Goal: Task Accomplishment & Management: Complete application form

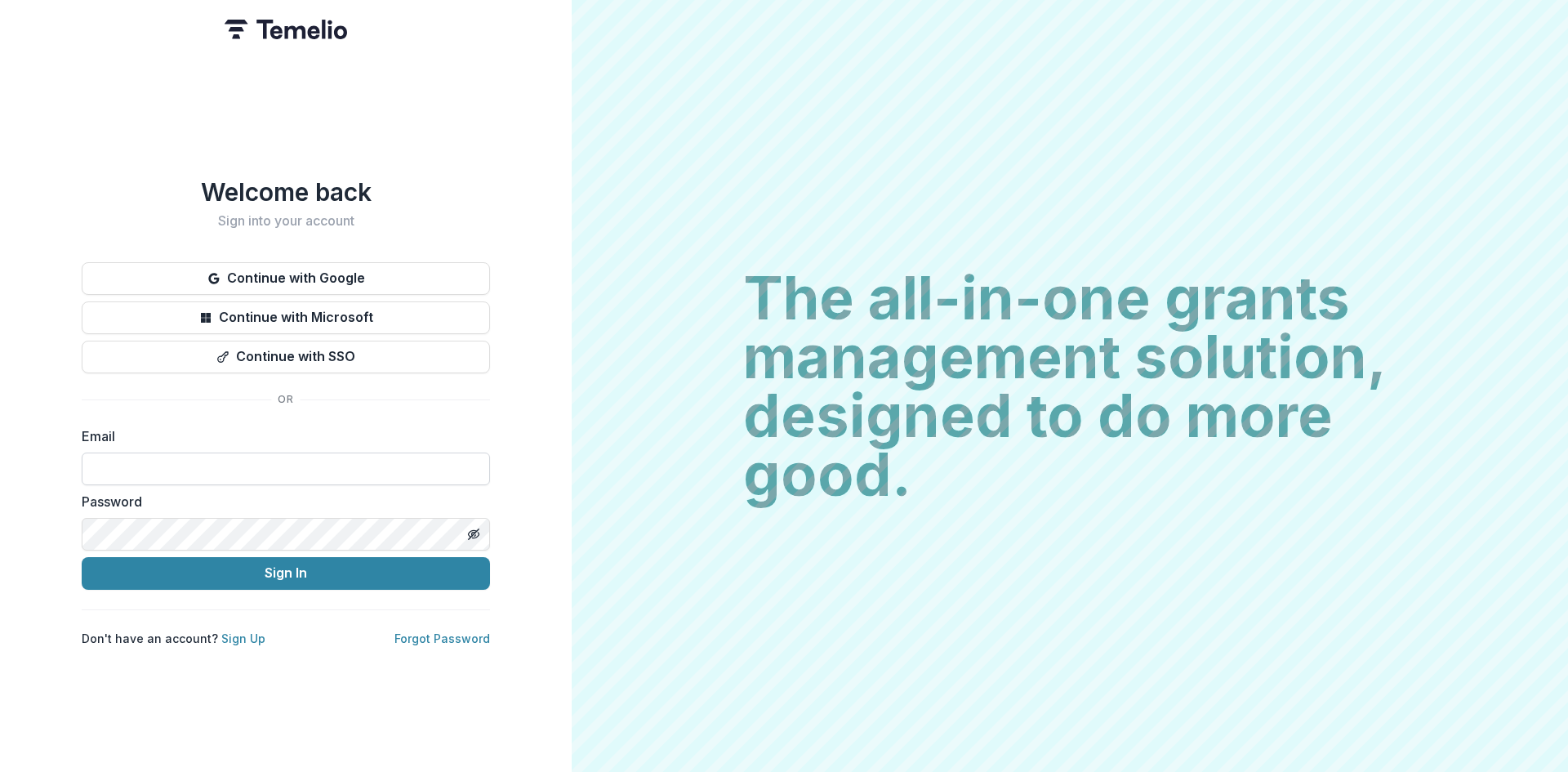
click at [232, 453] on input at bounding box center [286, 469] width 408 height 33
type input "**********"
click at [501, 473] on div "**********" at bounding box center [286, 386] width 572 height 772
drag, startPoint x: 388, startPoint y: 260, endPoint x: 387, endPoint y: 252, distance: 8.1
click at [387, 254] on div "**********" at bounding box center [286, 412] width 408 height 469
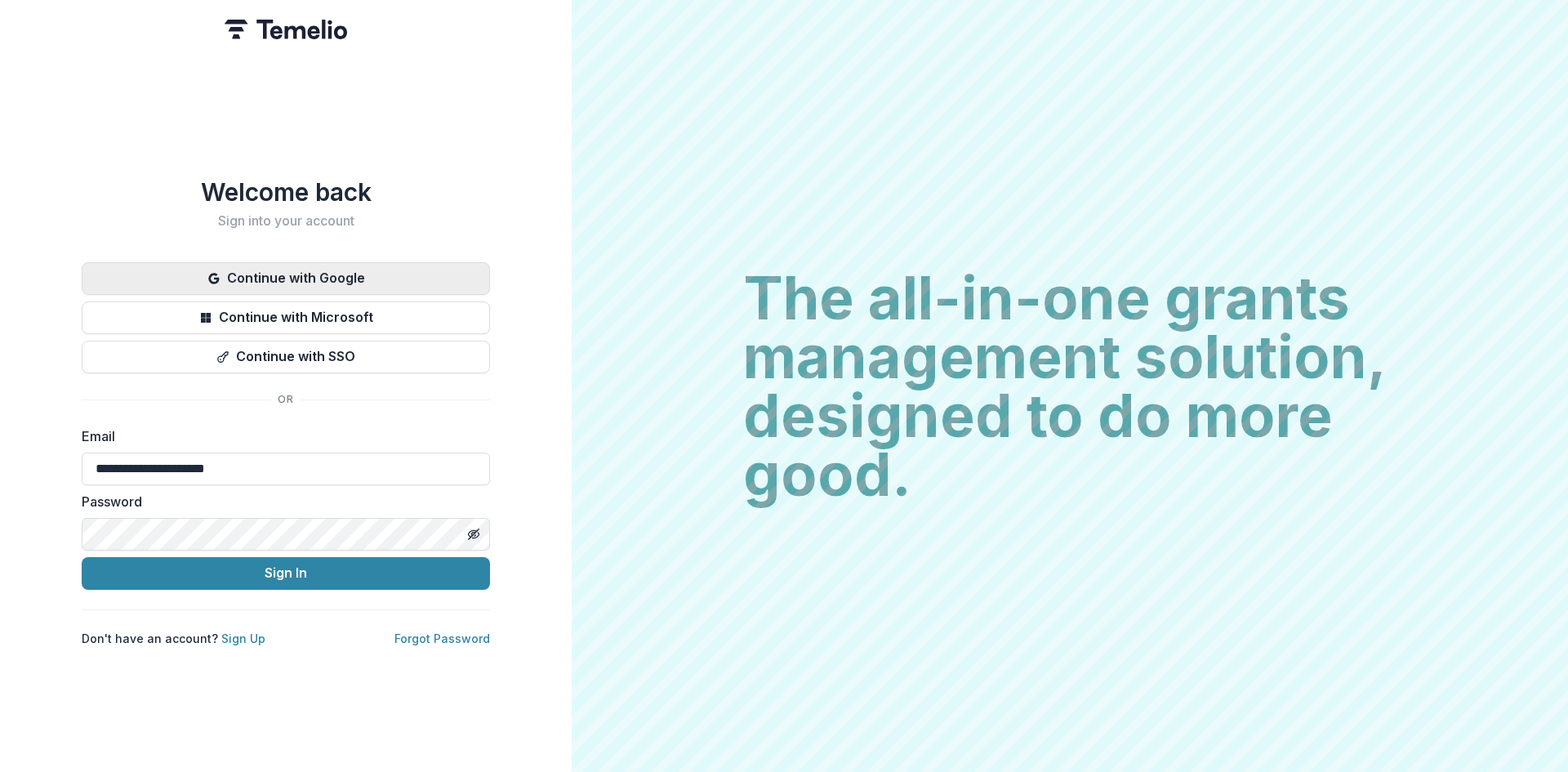
click at [310, 277] on button "Continue with Google" at bounding box center [286, 279] width 408 height 33
click at [360, 272] on button "Continue with Google" at bounding box center [286, 279] width 408 height 33
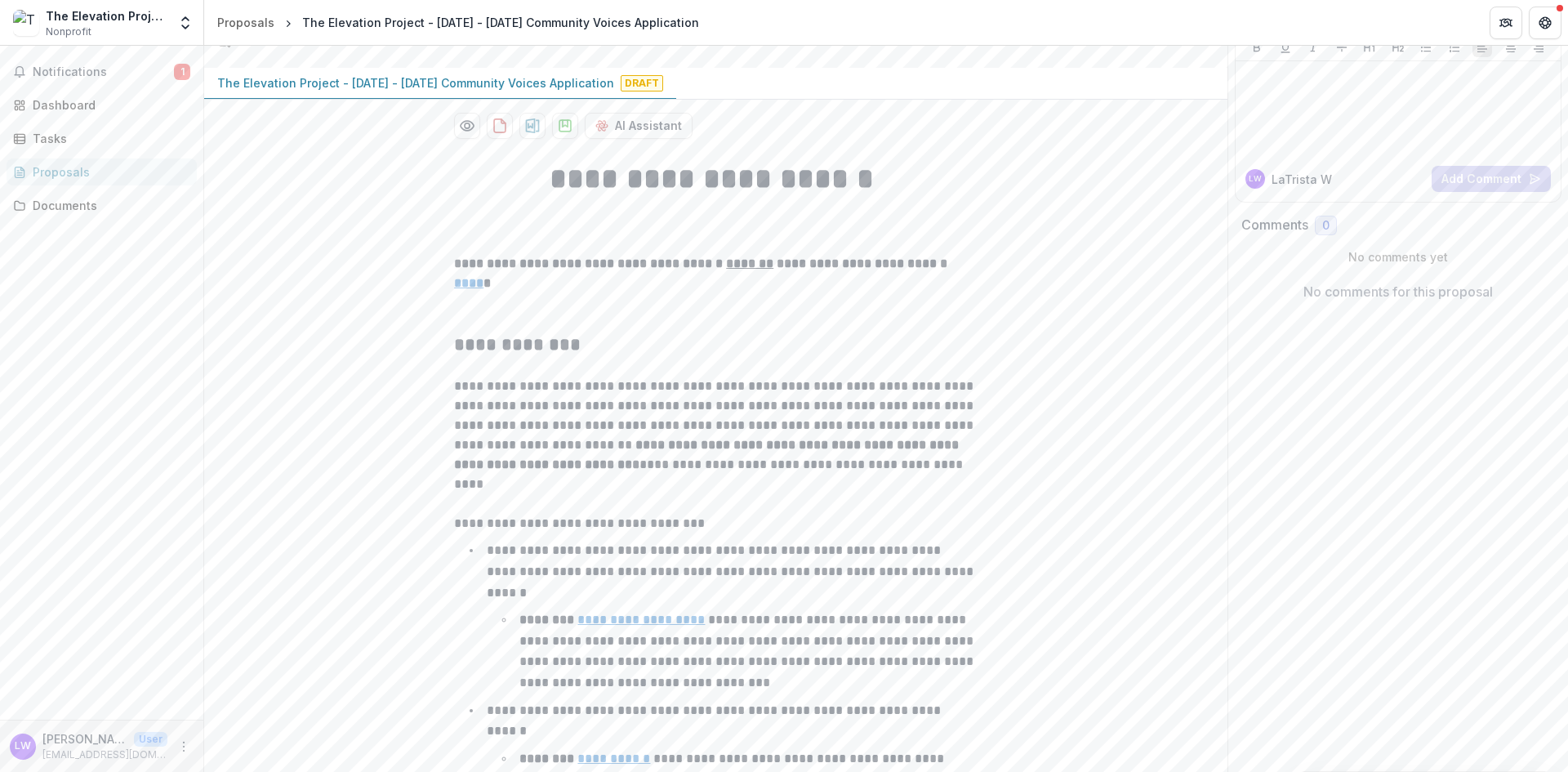
scroll to position [164, 0]
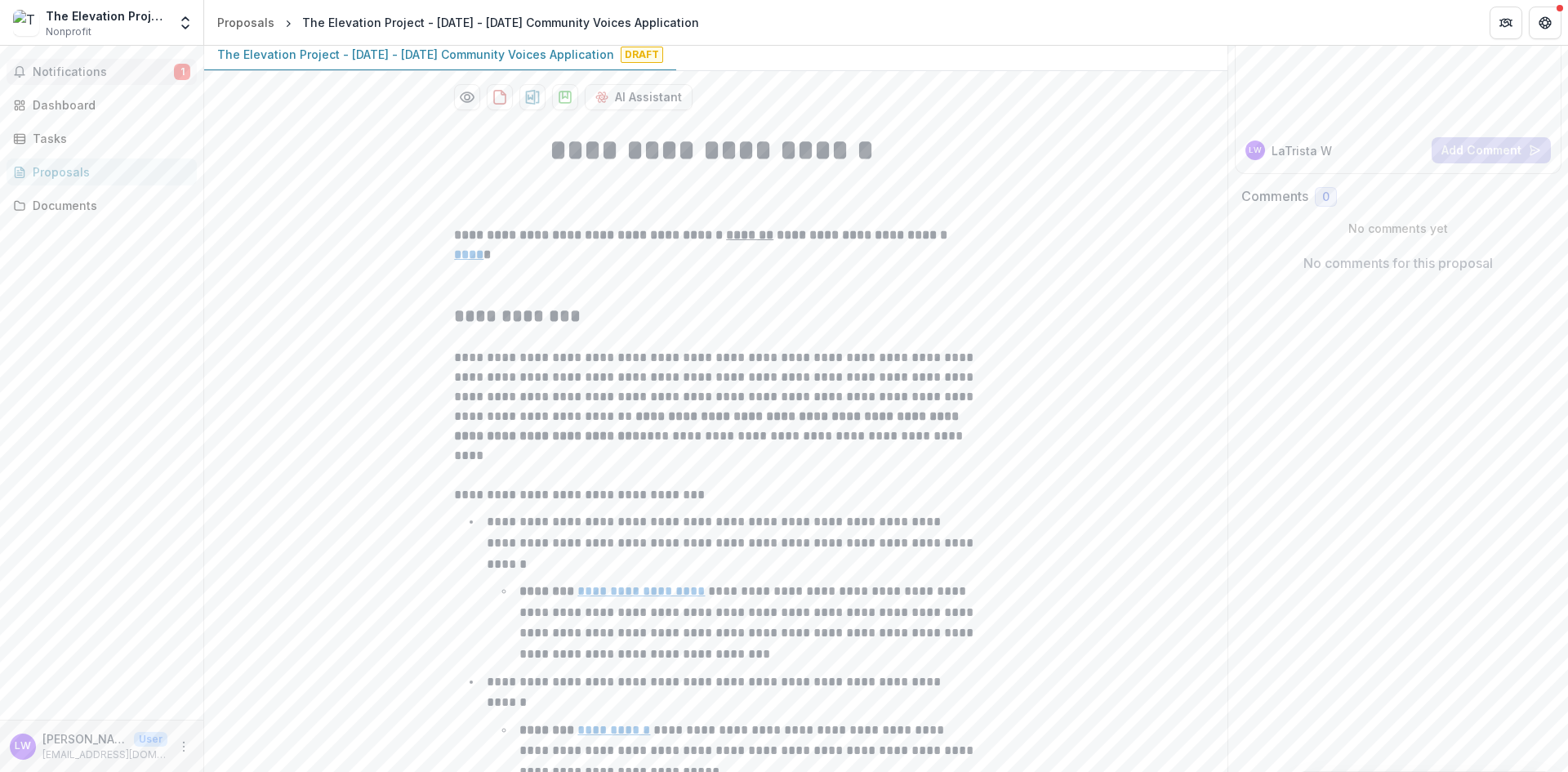
click at [107, 78] on span "Notifications" at bounding box center [103, 72] width 141 height 14
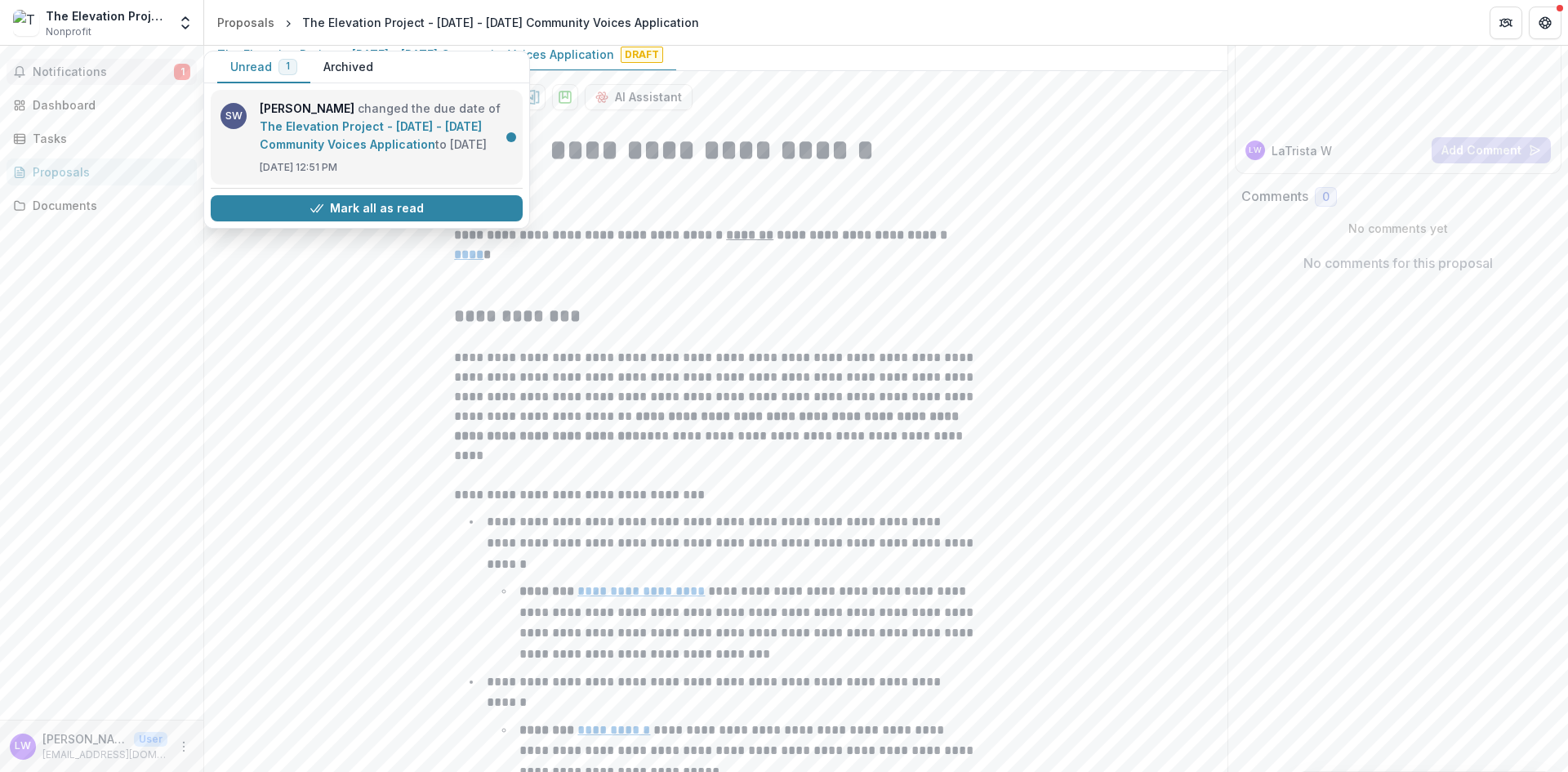
click at [334, 119] on link "The Elevation Project - [DATE] - [DATE] Community Voices Application" at bounding box center [370, 135] width 222 height 32
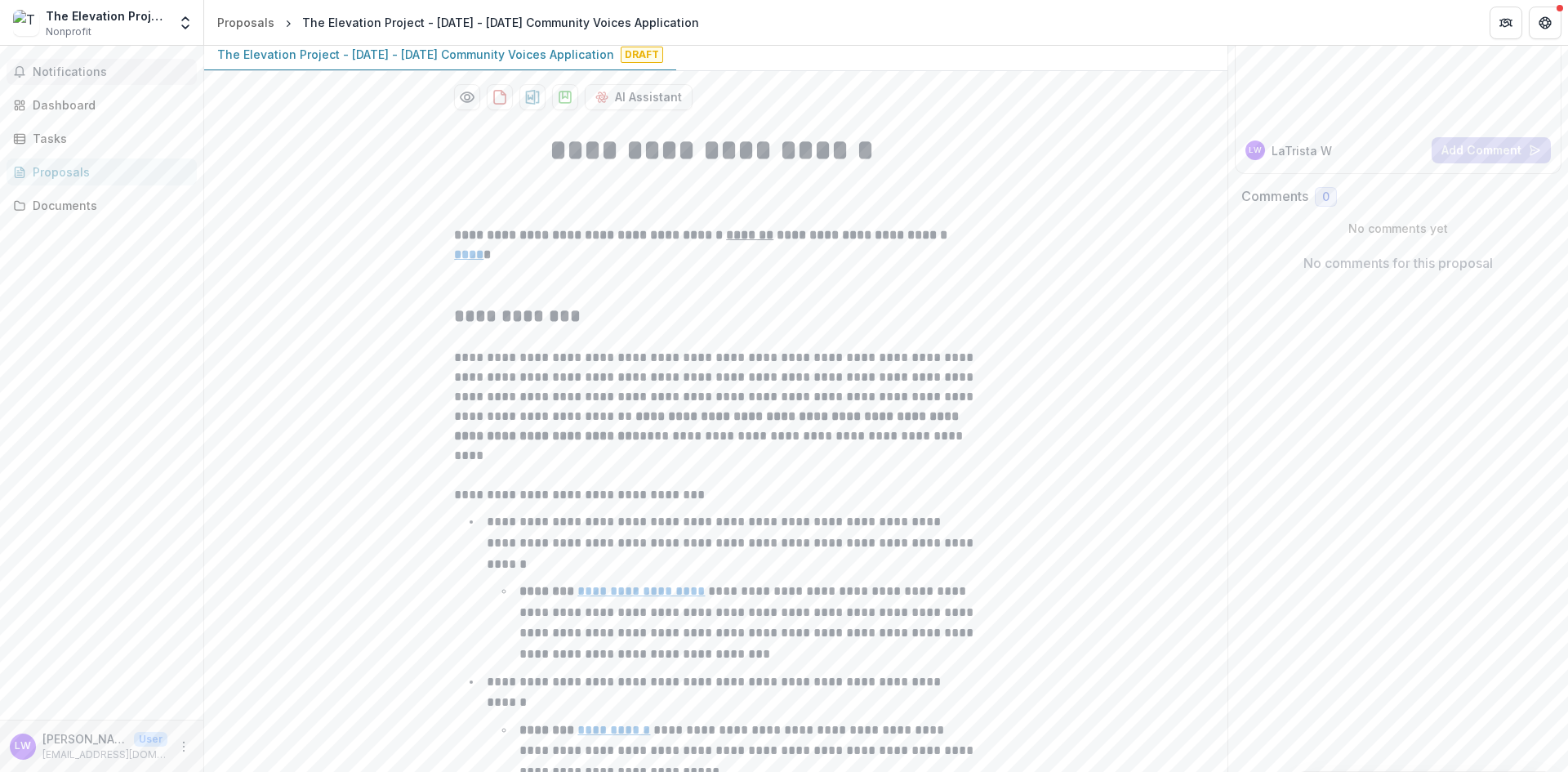
click at [160, 76] on span "Notifications" at bounding box center [112, 72] width 158 height 14
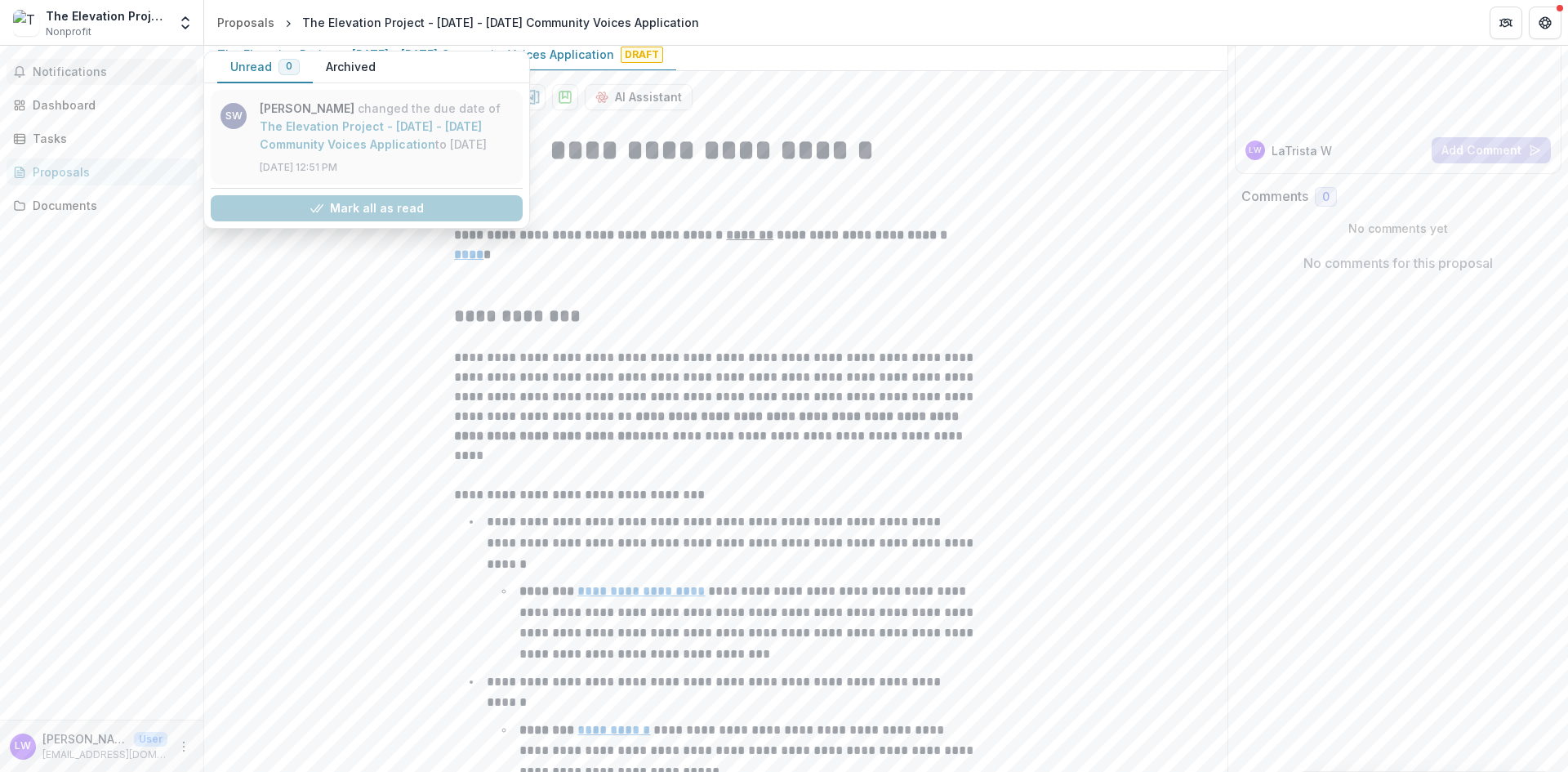
click at [356, 151] on link "The Elevation Project - [DATE] - [DATE] Community Voices Application" at bounding box center [370, 135] width 222 height 32
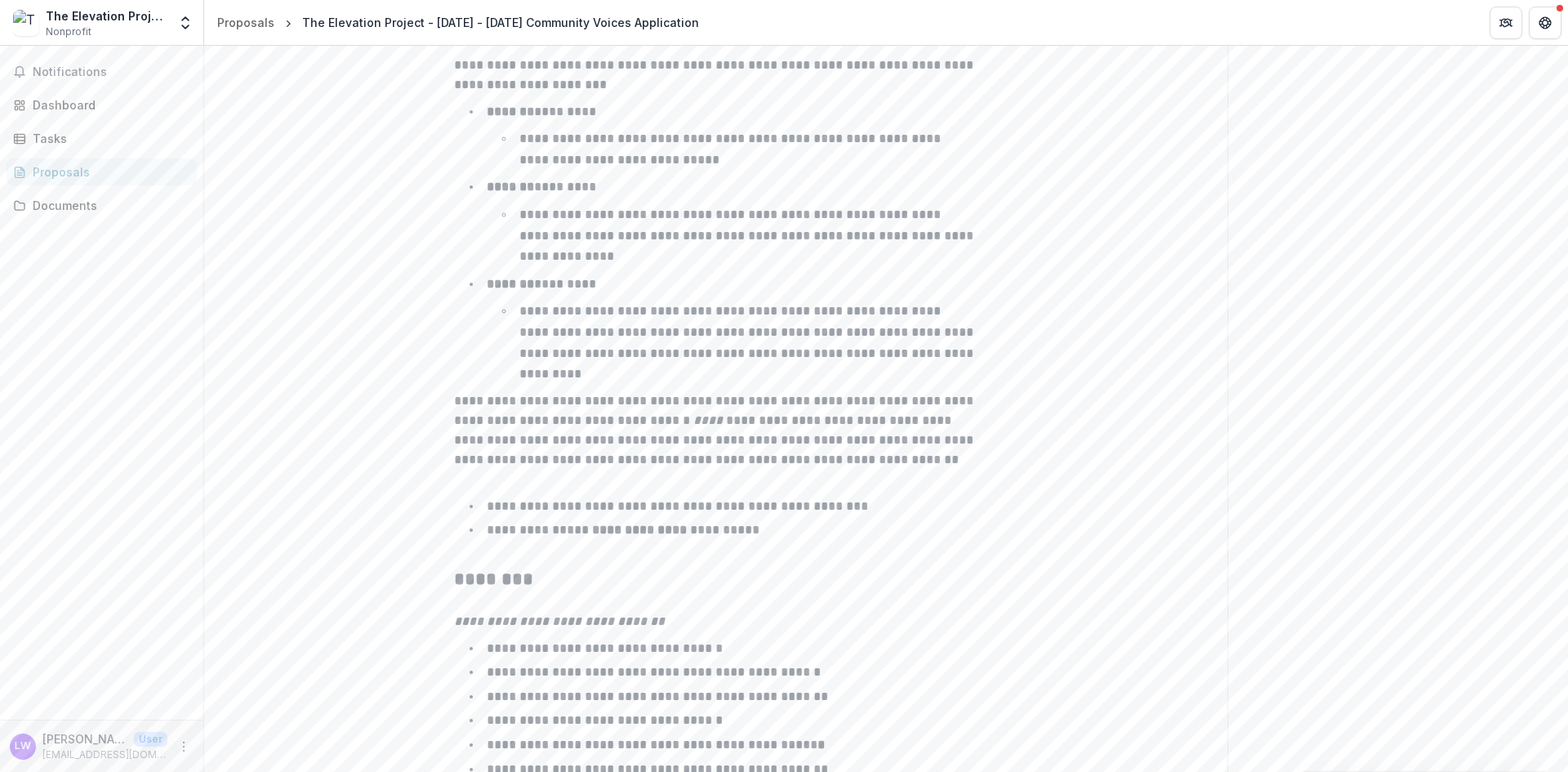
scroll to position [2494, 0]
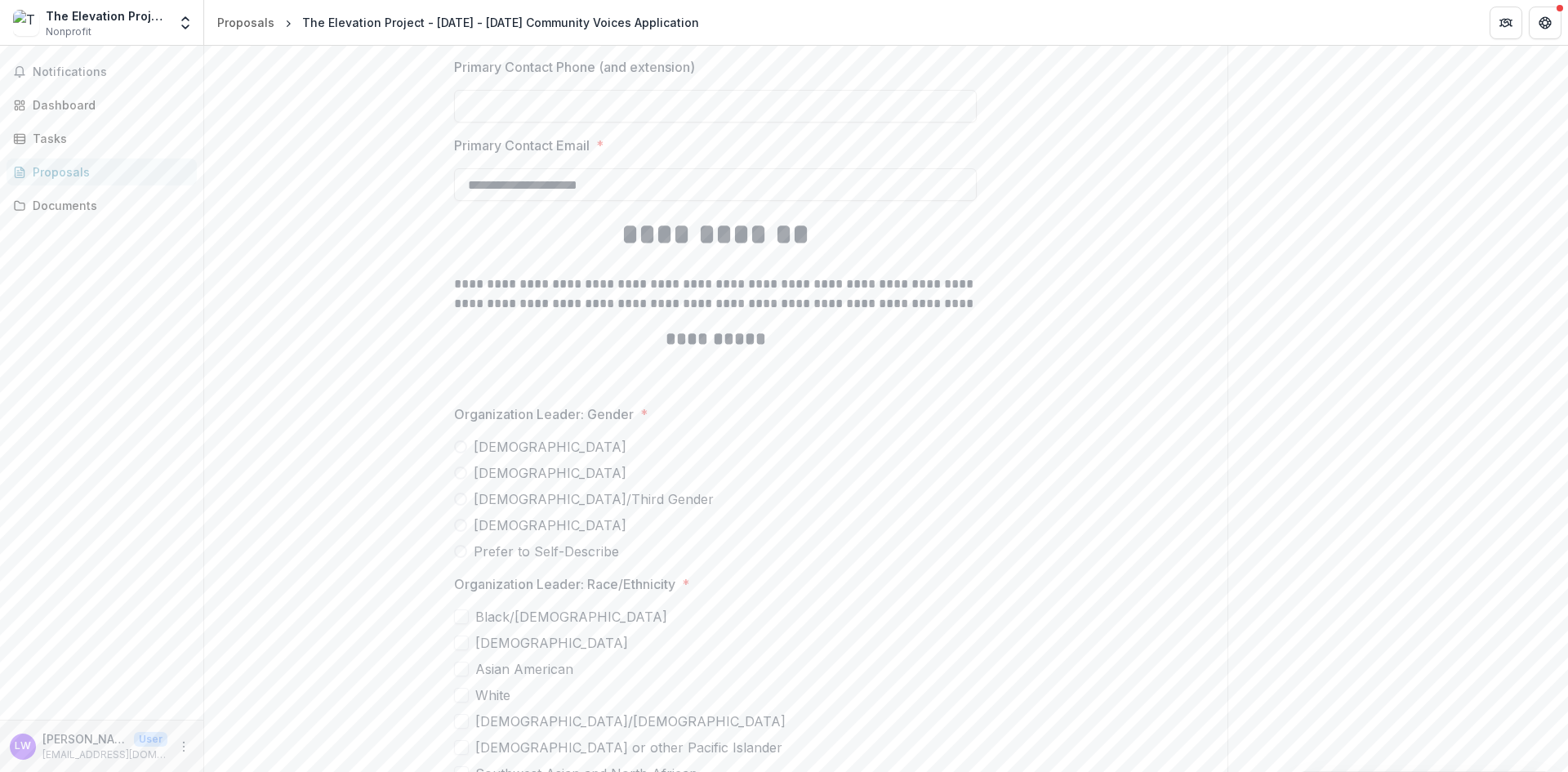
scroll to position [2903, 0]
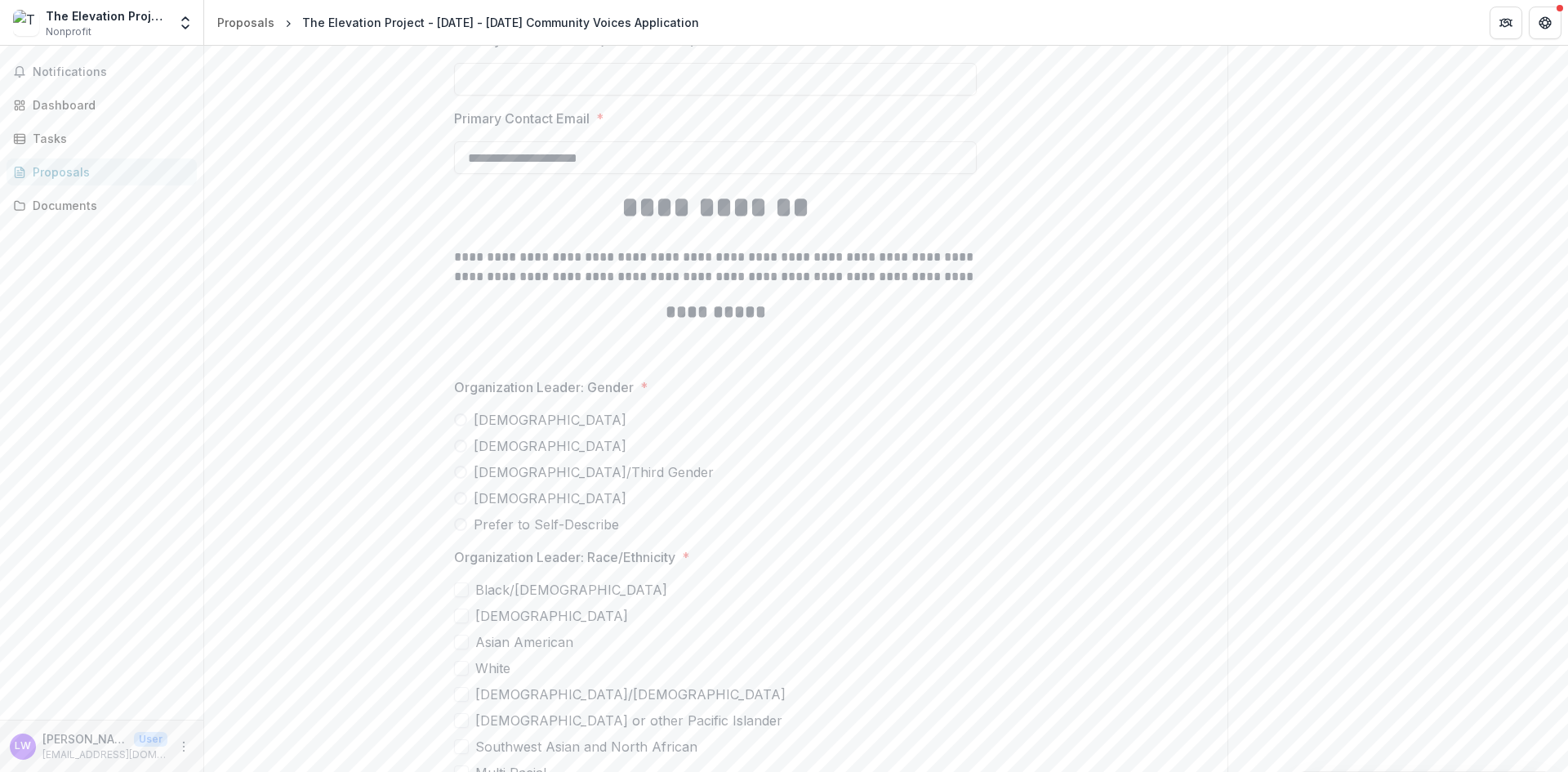
click at [504, 421] on span "Cis Woman" at bounding box center [549, 420] width 153 height 20
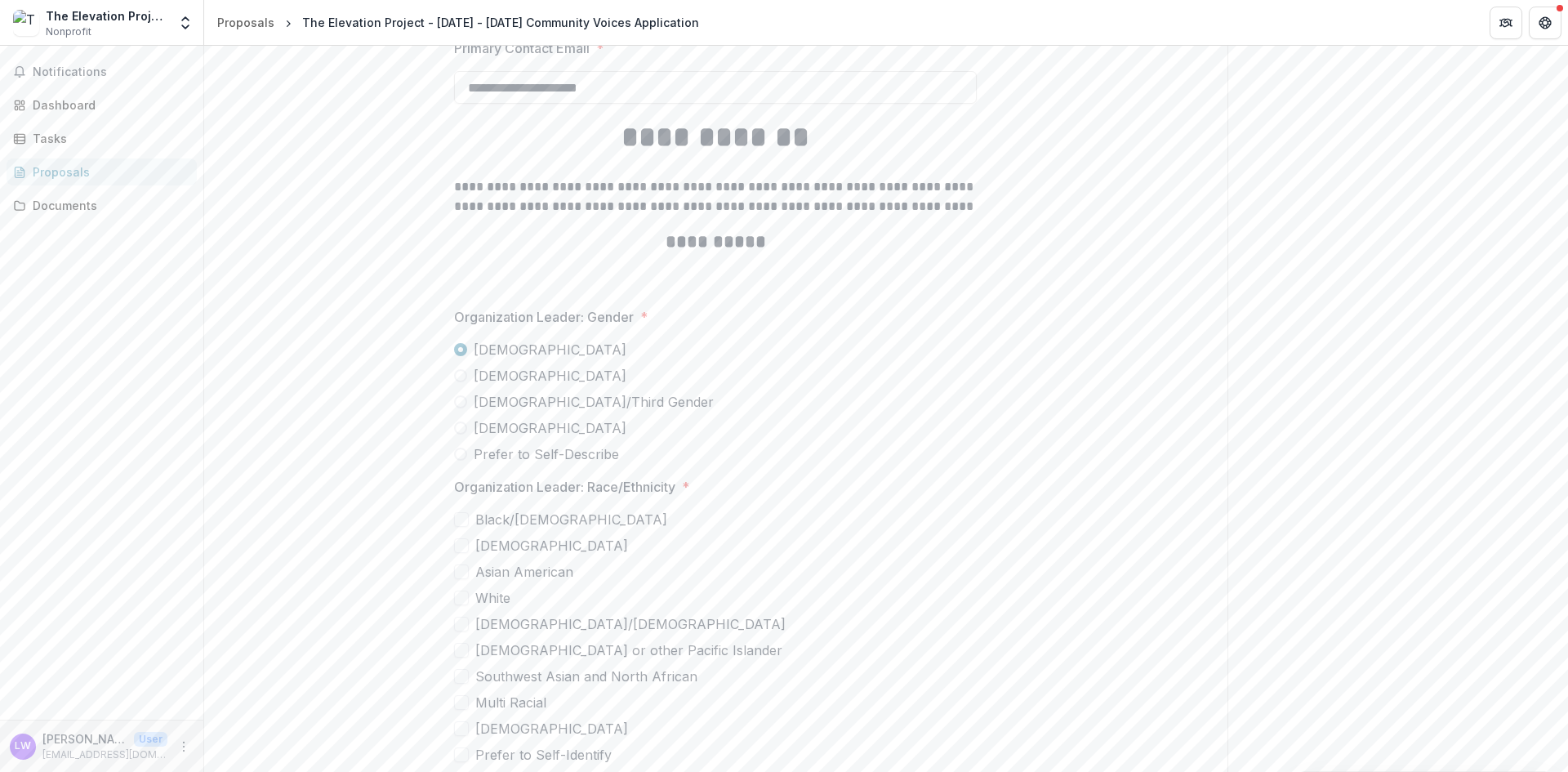
scroll to position [3067, 0]
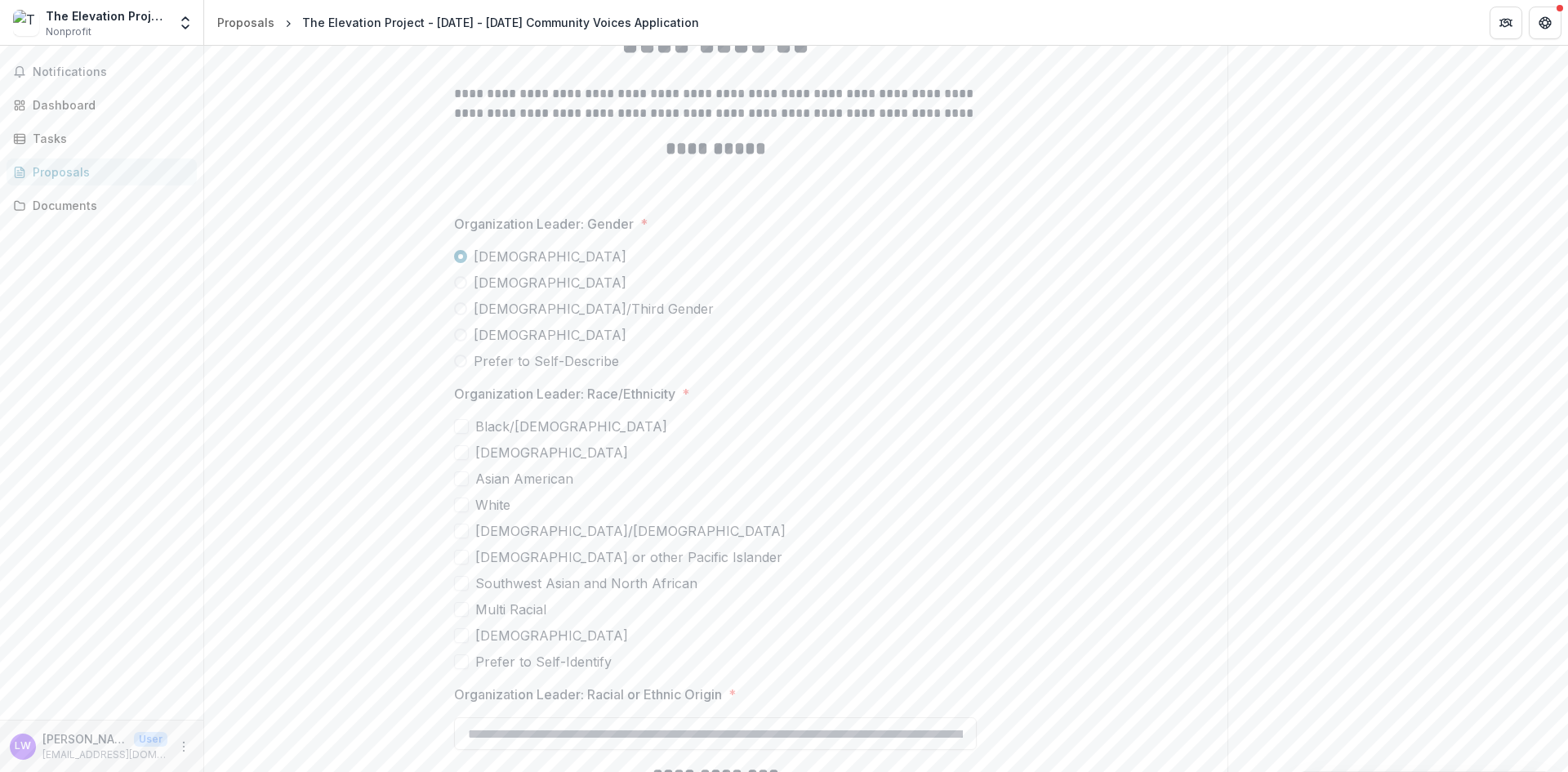
click at [517, 425] on span "Black/African American" at bounding box center [571, 427] width 192 height 20
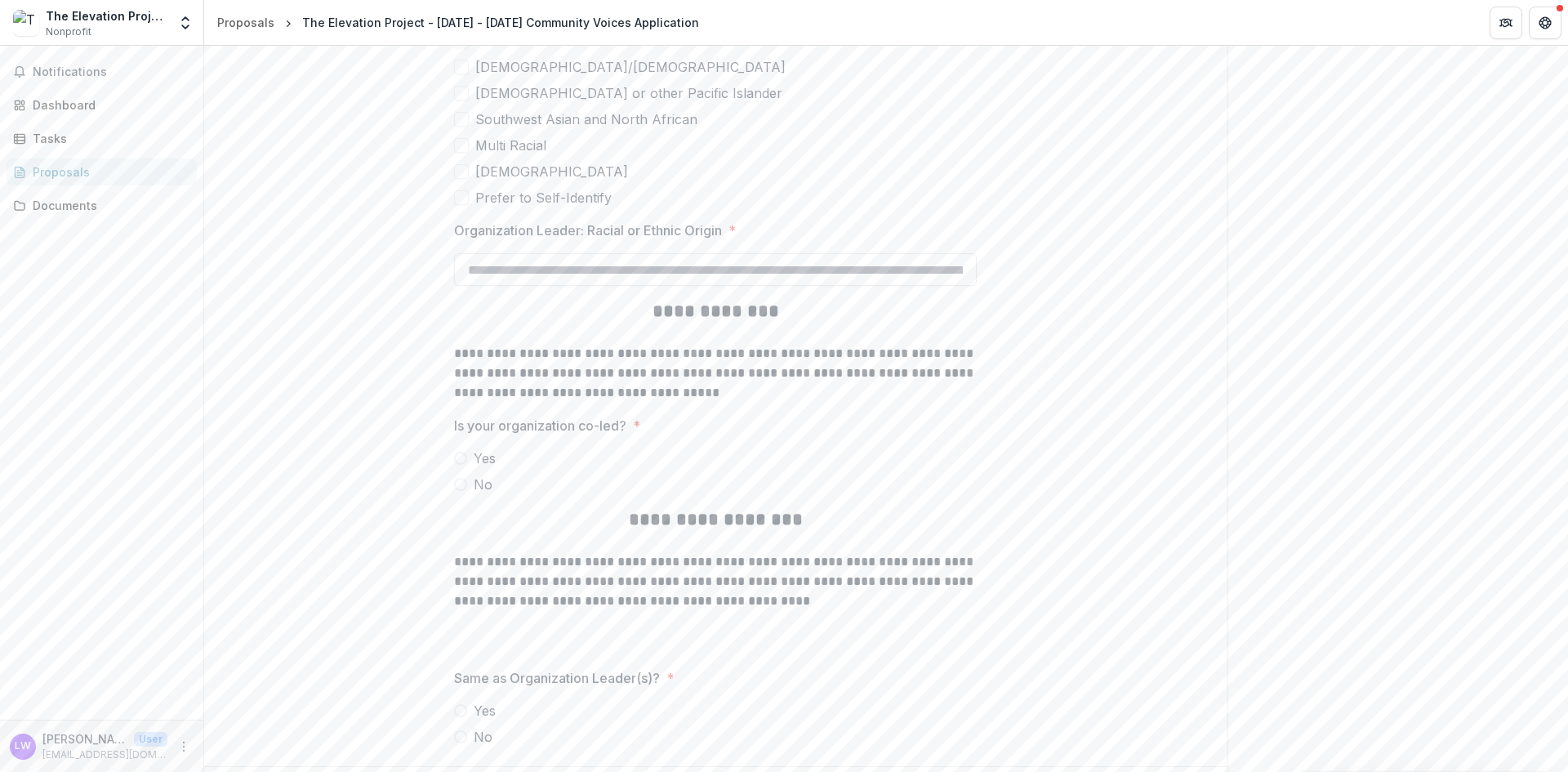
scroll to position [3578, 0]
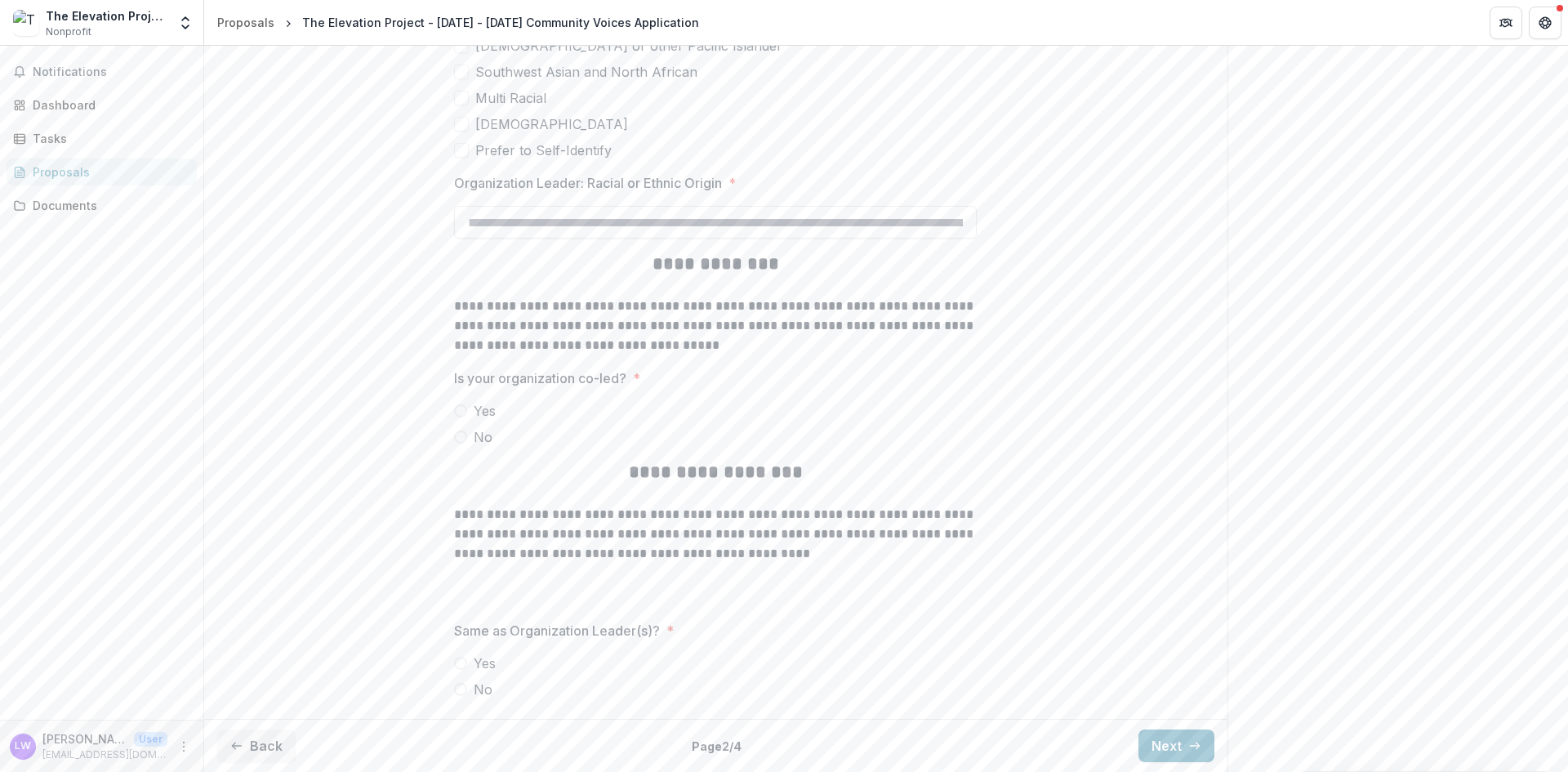
click at [477, 672] on span "Yes" at bounding box center [484, 664] width 22 height 20
click at [1169, 742] on button "Next" at bounding box center [1176, 746] width 76 height 33
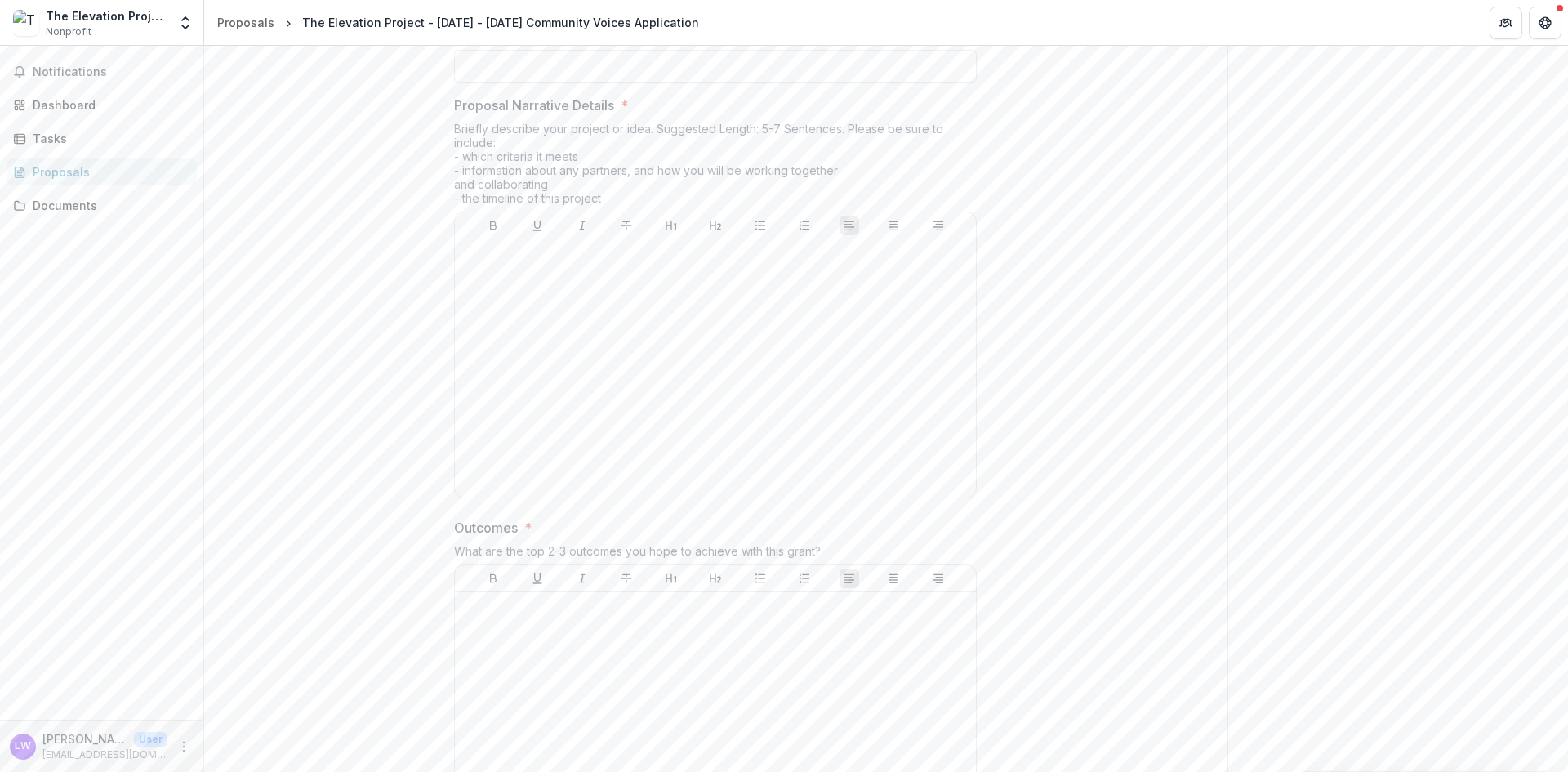
scroll to position [1376, 0]
